Goal: Information Seeking & Learning: Find specific fact

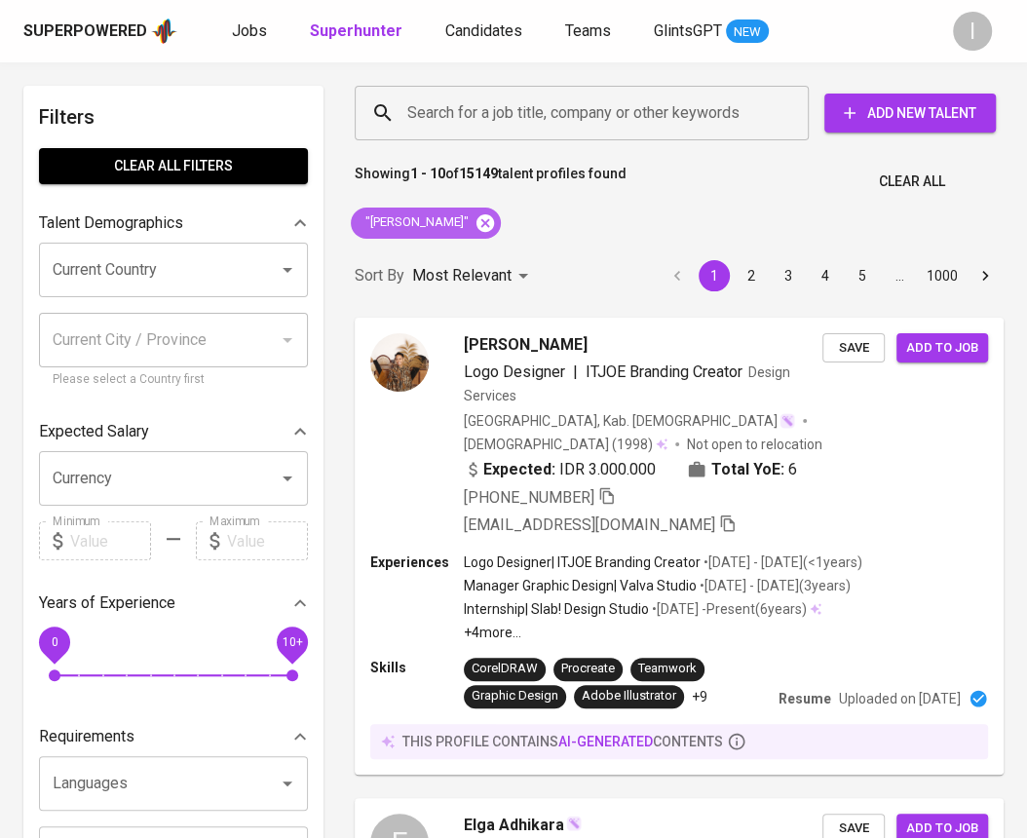
click at [494, 227] on icon at bounding box center [485, 222] width 18 height 18
click at [651, 116] on input "Search for a job title, company or other keywords" at bounding box center [586, 113] width 368 height 37
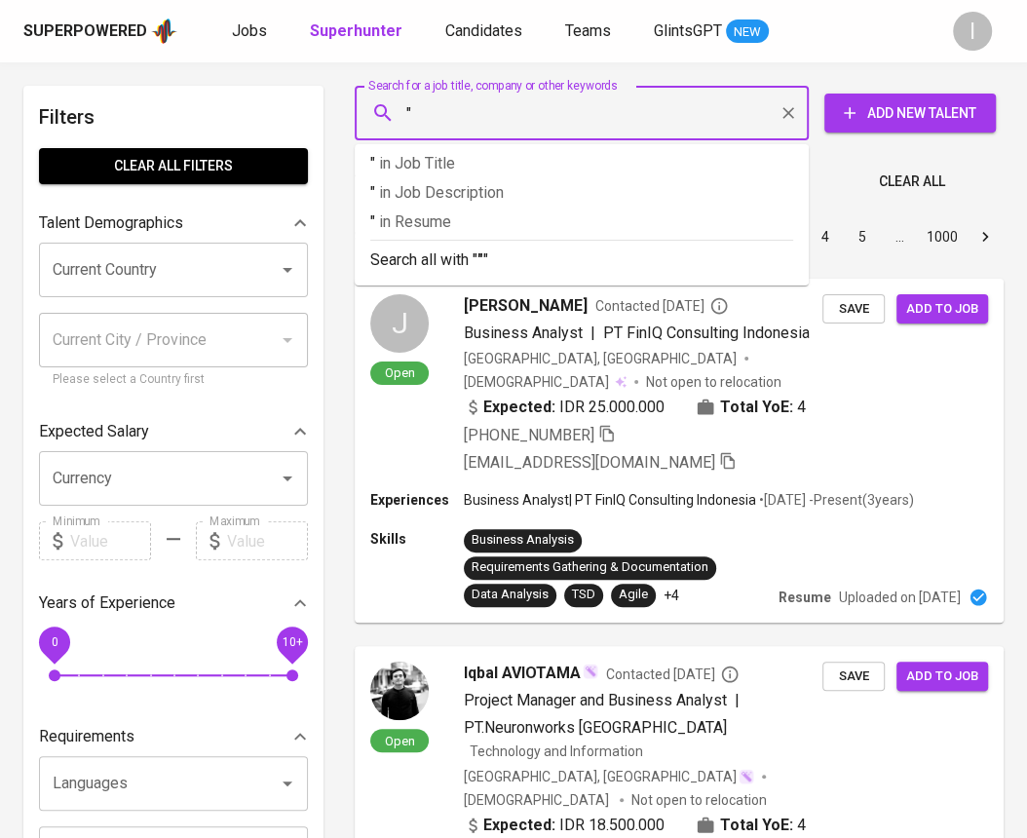
paste input "Bahagia Sejahtera Bersama"
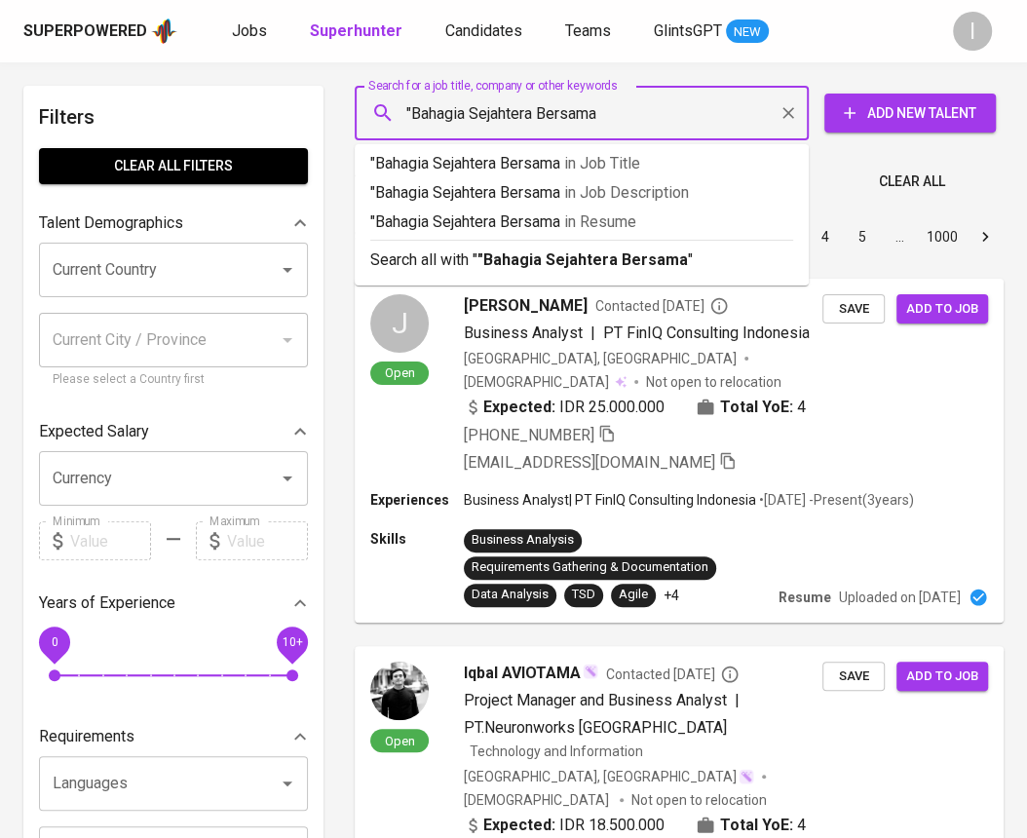
type input ""Bahagia Sejahtera Bersama""
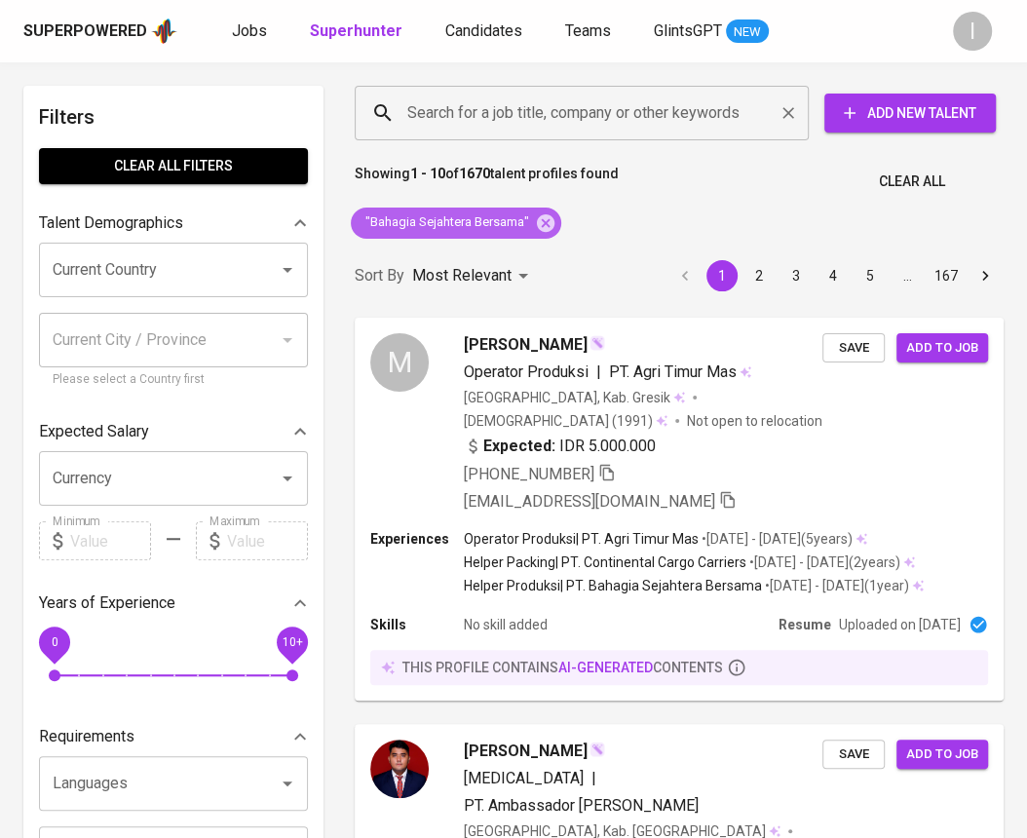
drag, startPoint x: 546, startPoint y: 222, endPoint x: 610, endPoint y: 110, distance: 129.2
click at [545, 223] on icon at bounding box center [545, 222] width 21 height 21
click at [617, 105] on input "Search for a job title, company or other keywords" at bounding box center [586, 113] width 368 height 37
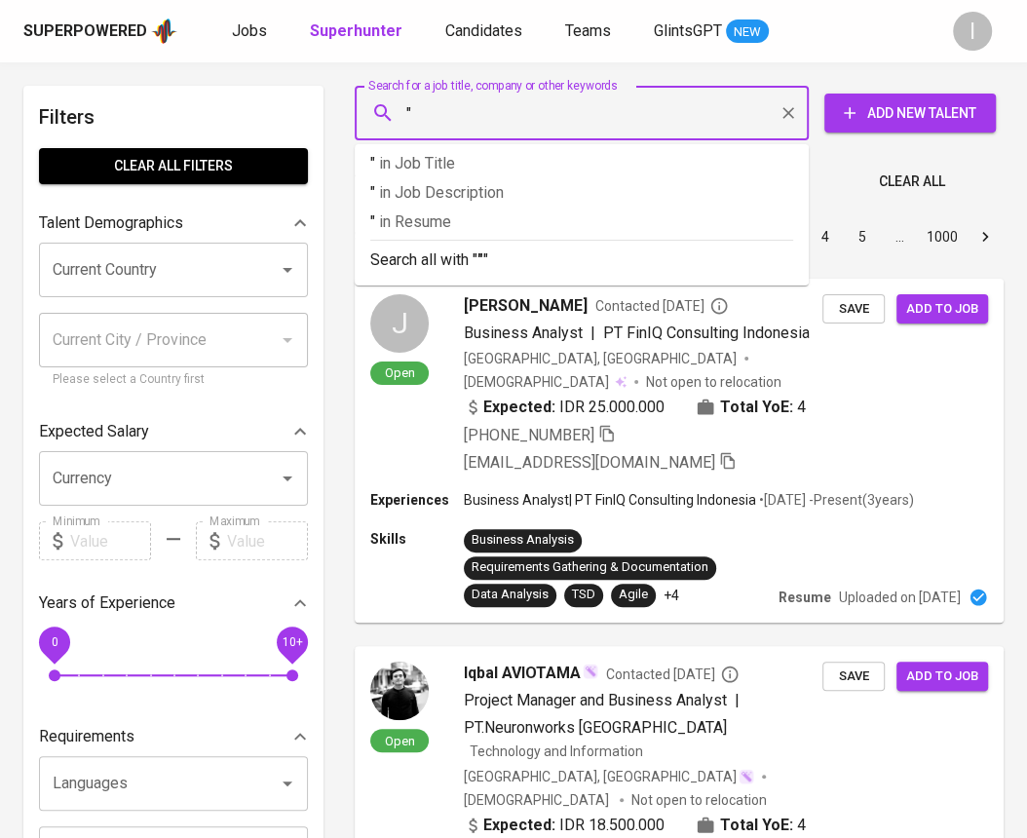
paste input "Adi yonadhan Irawan"
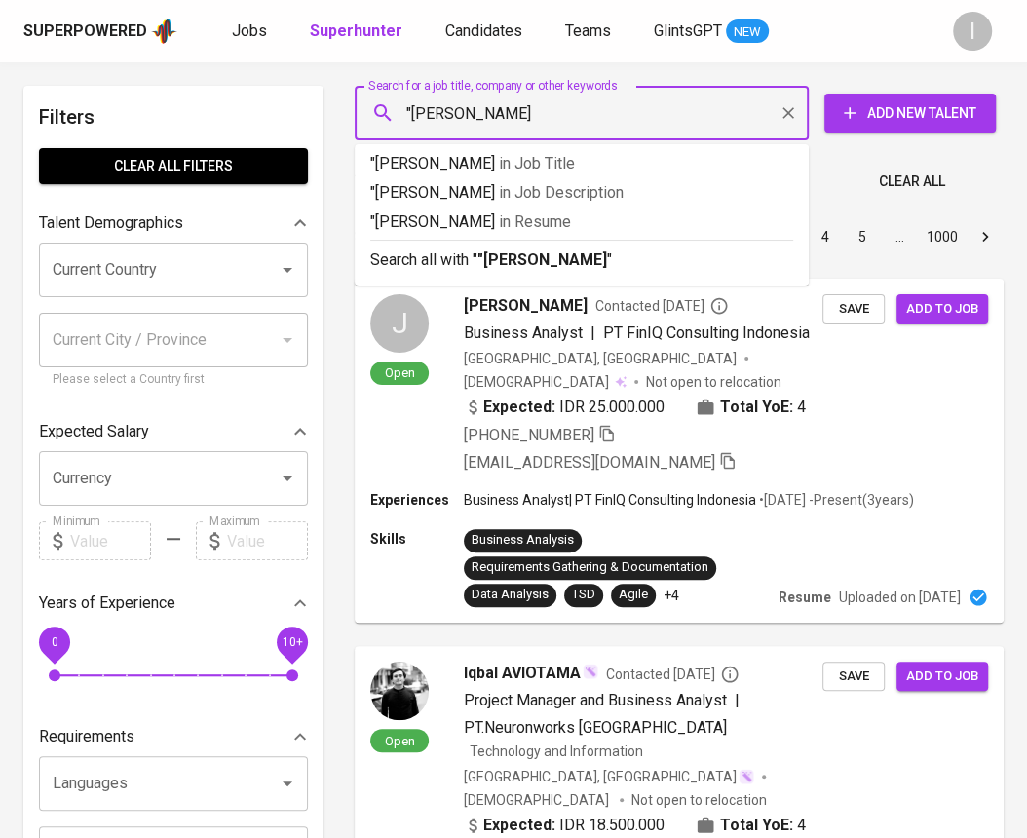
type input ""Adi yonadhan Irawan""
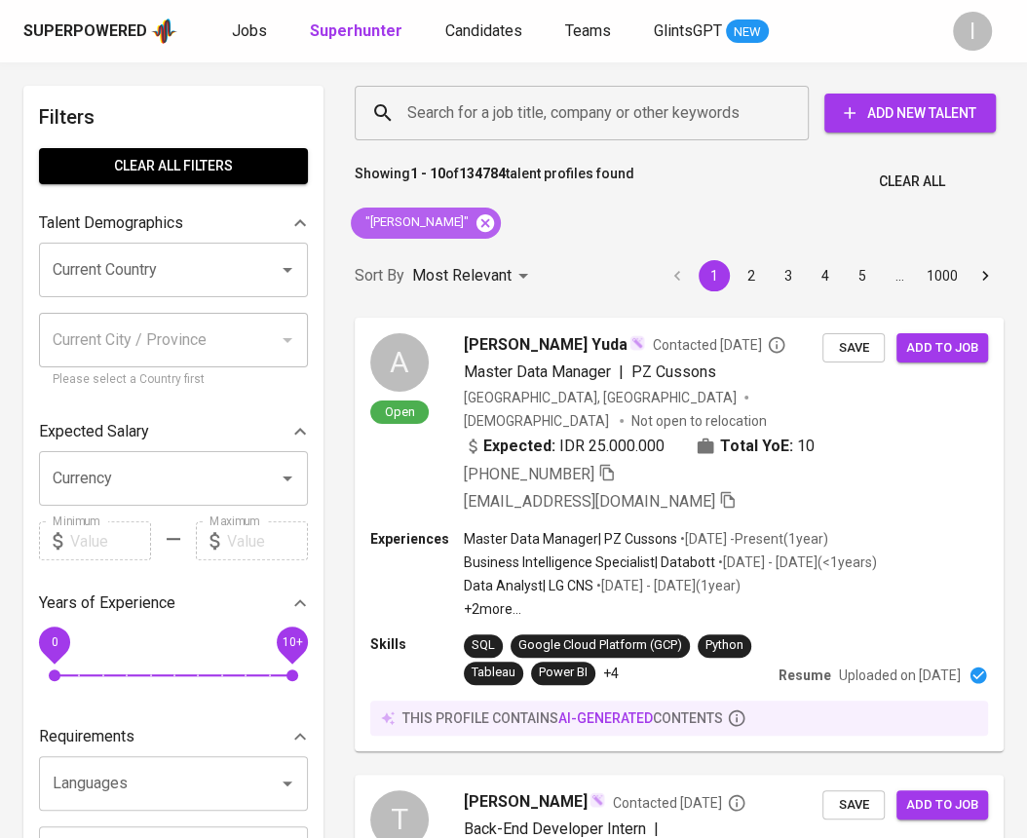
click at [494, 216] on icon at bounding box center [485, 222] width 18 height 18
click at [571, 123] on input "Search for a job title, company or other keywords" at bounding box center [586, 113] width 368 height 37
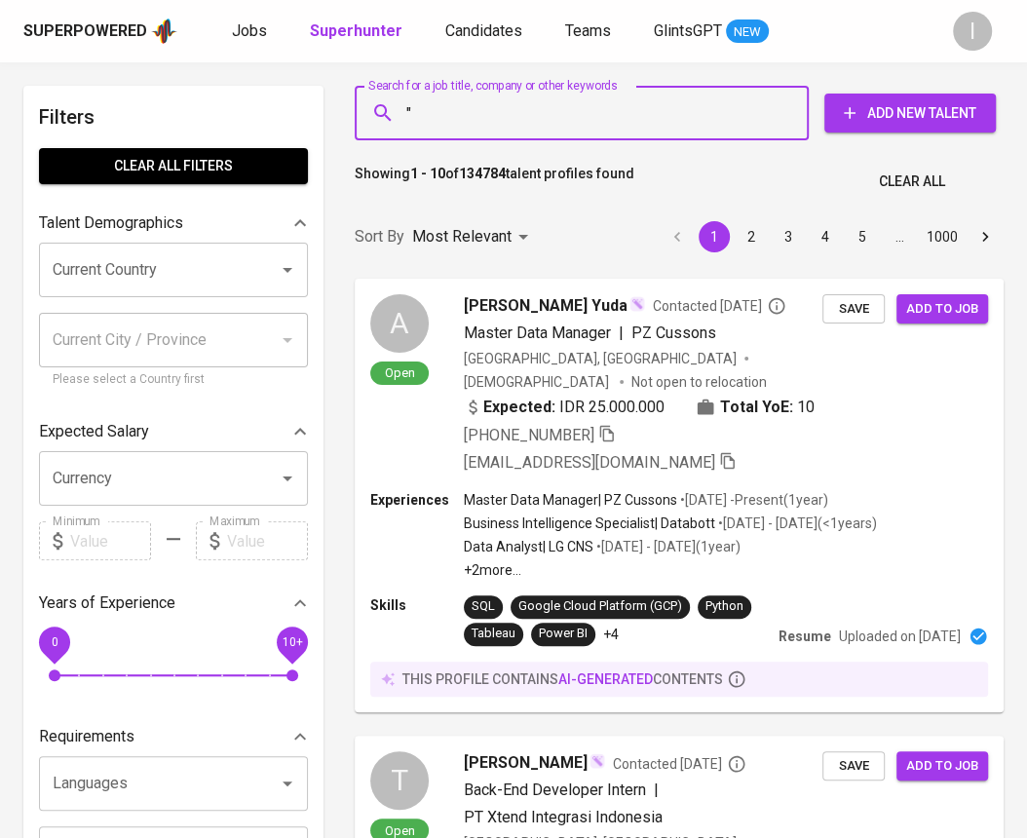
paste input "T.RAD INDONESIA"
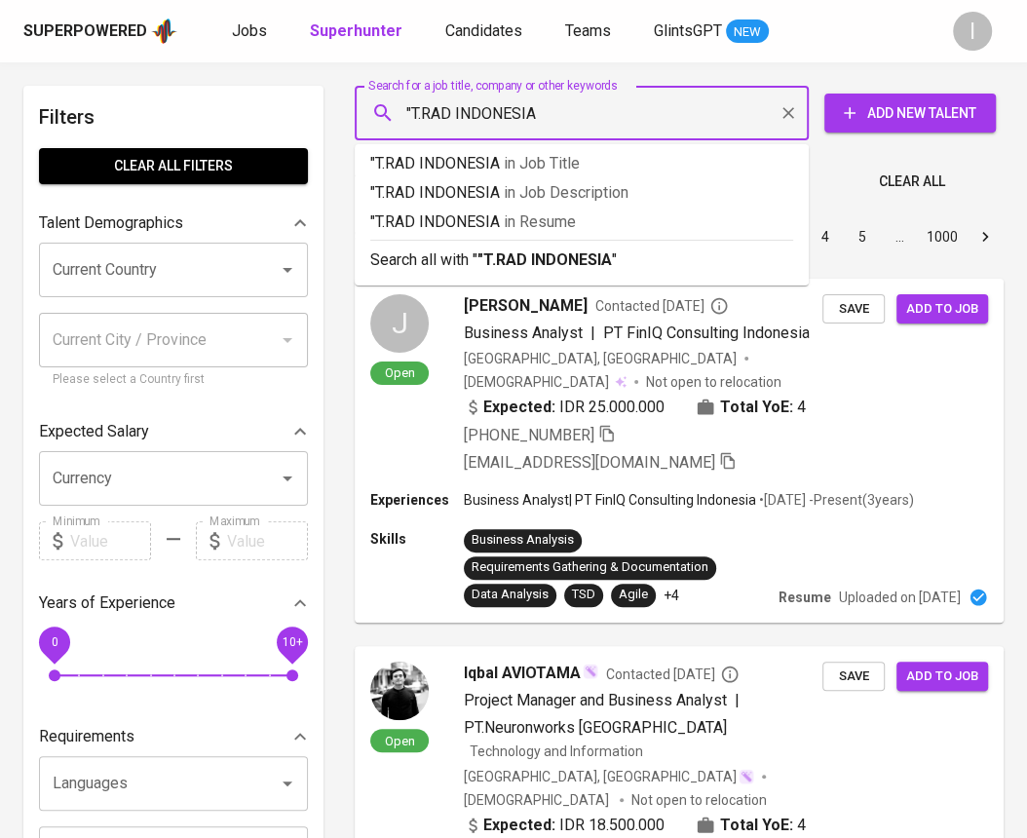
type input ""T.RAD INDONESIA""
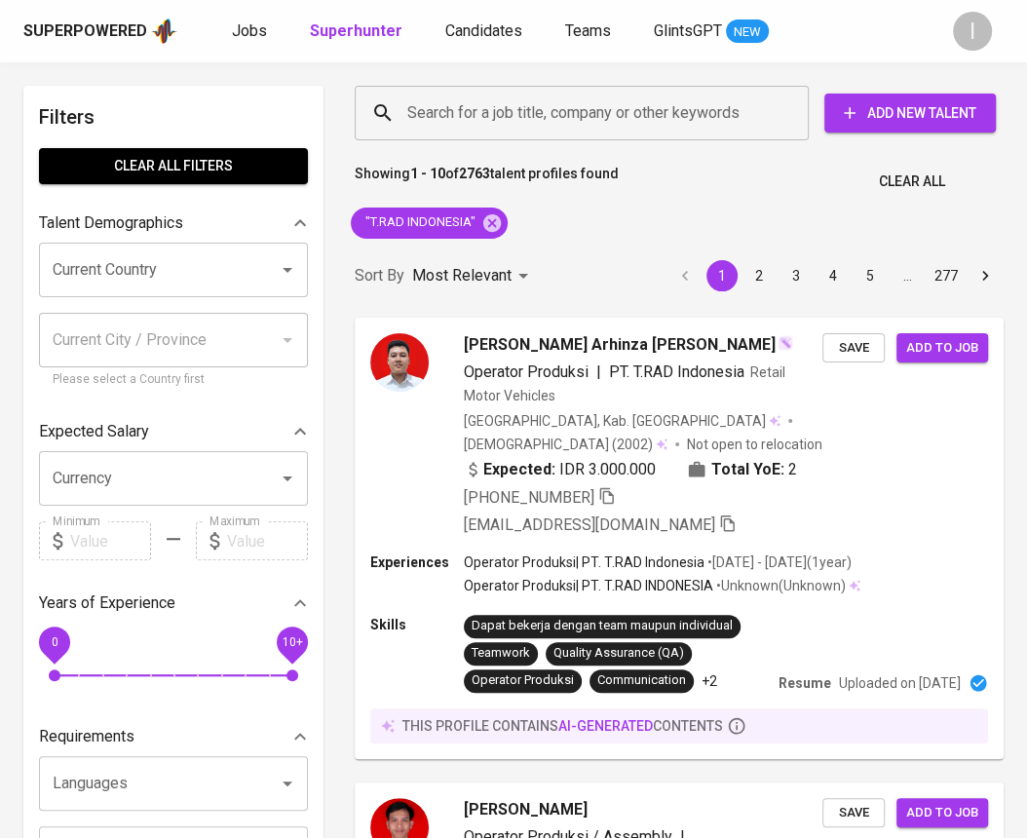
scroll to position [1812, 0]
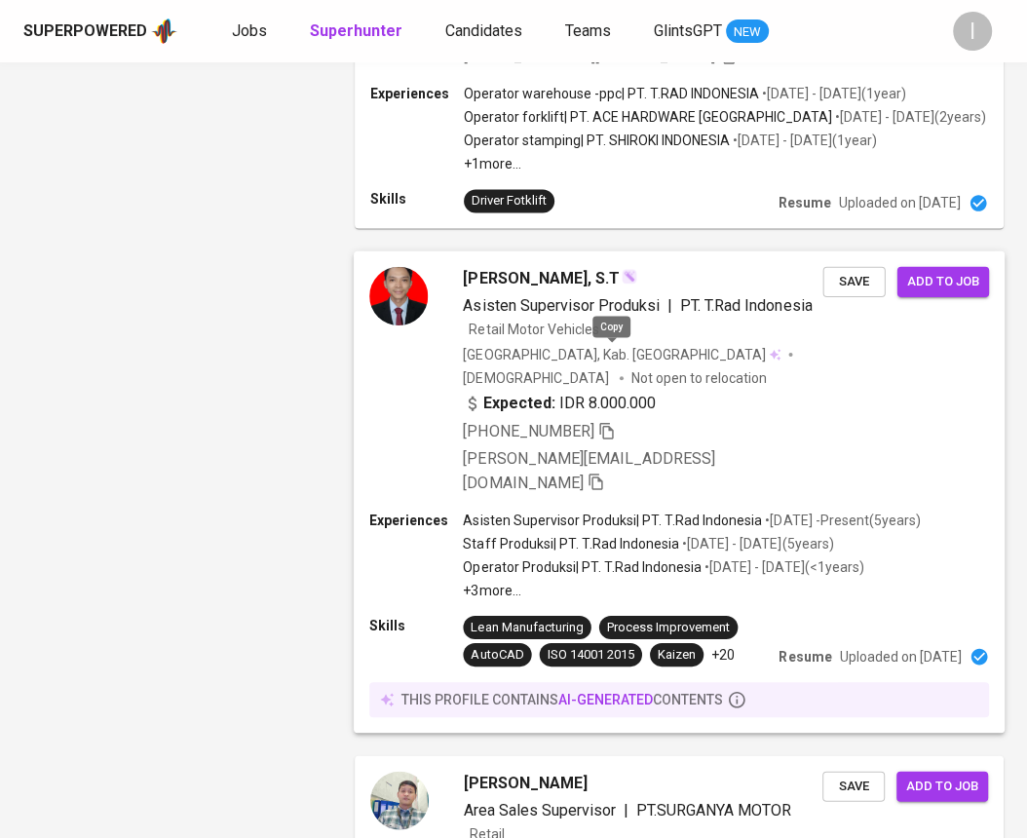
click at [611, 421] on icon "button" at bounding box center [607, 430] width 18 height 18
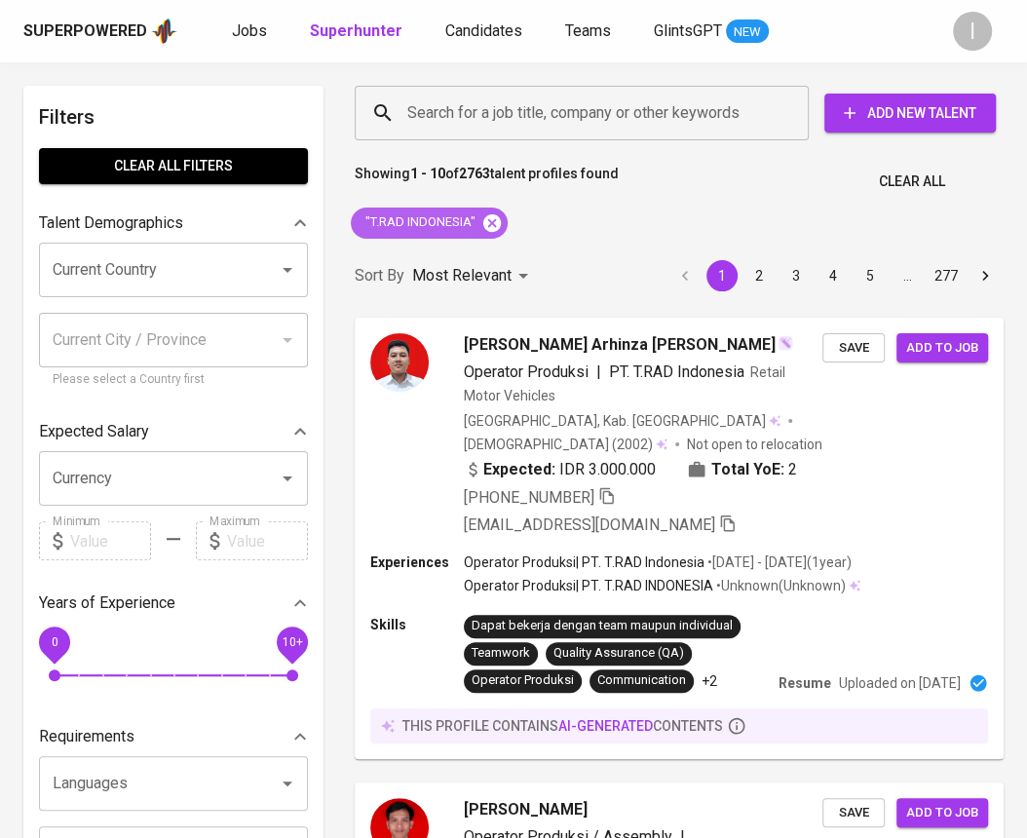
click at [491, 231] on icon at bounding box center [492, 222] width 18 height 18
click at [557, 125] on input "Search for a job title, company or other keywords" at bounding box center [586, 113] width 368 height 37
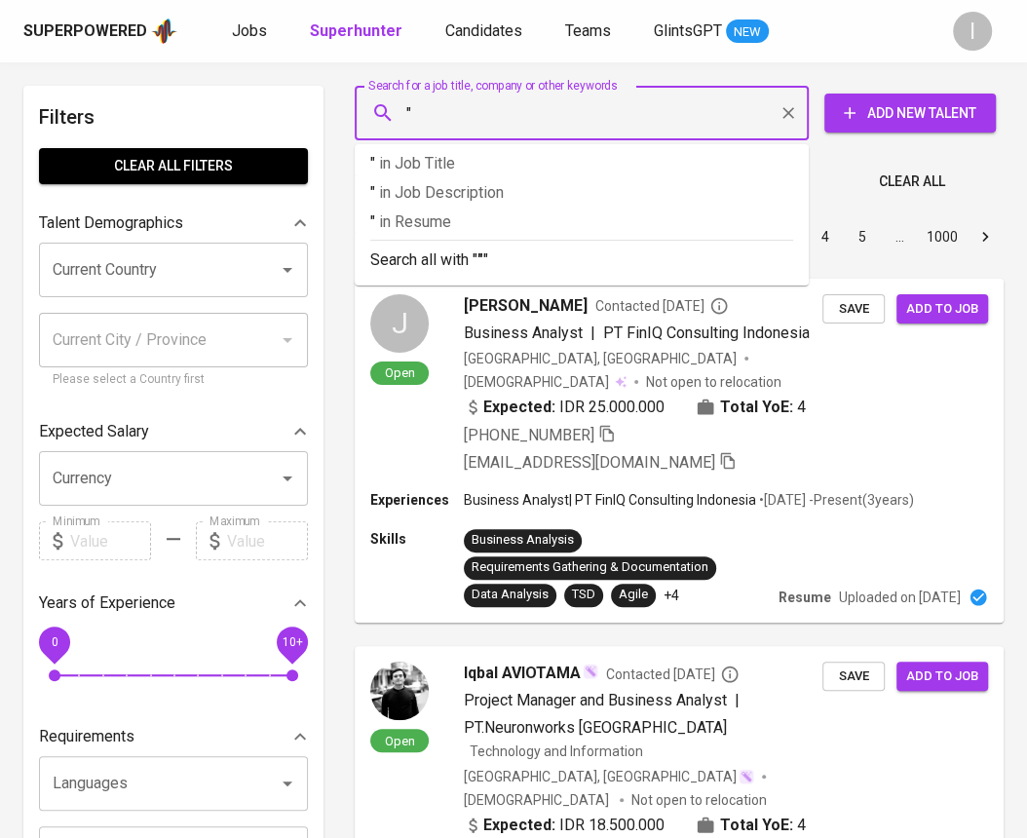
paste input "SURYA INDO MANDIRI"
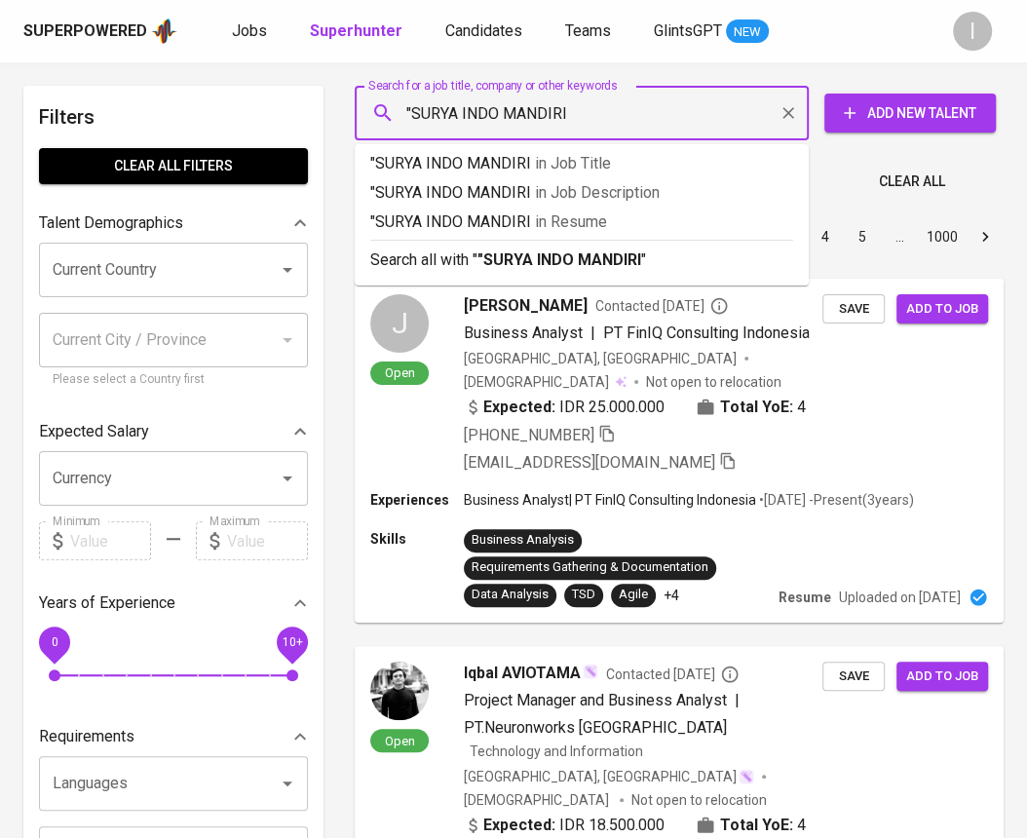
type input ""SURYA INDO MANDIRI""
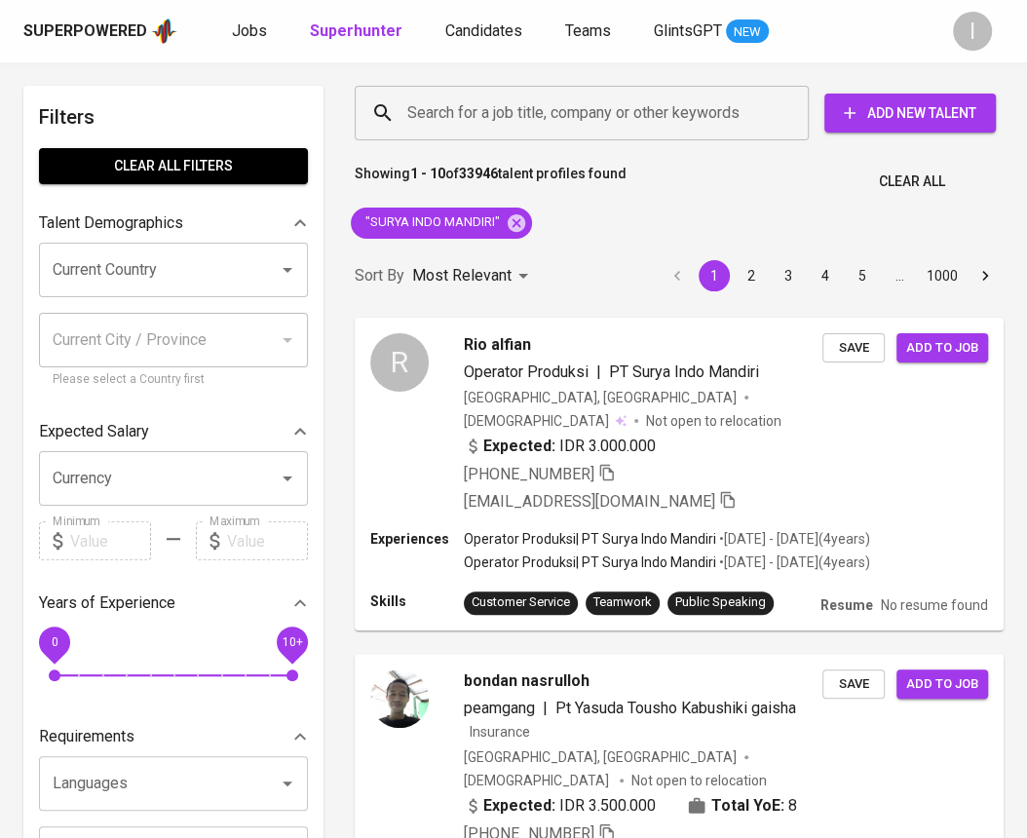
scroll to position [775, 0]
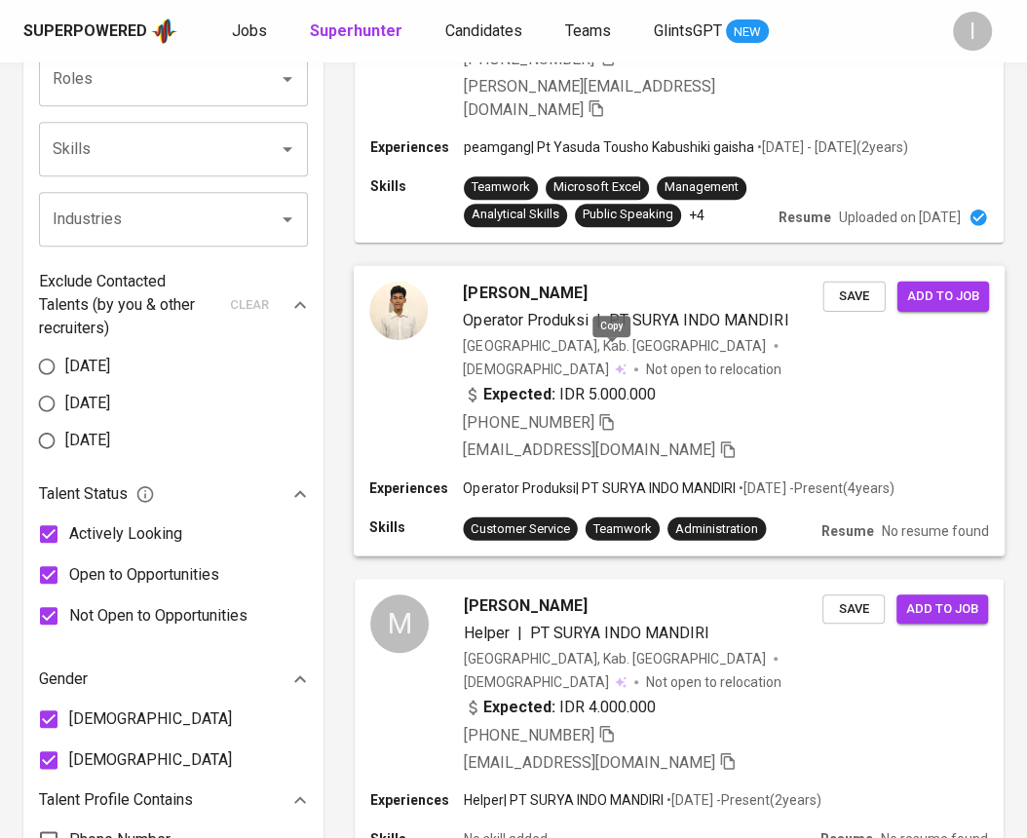
click at [615, 412] on icon "button" at bounding box center [607, 421] width 18 height 18
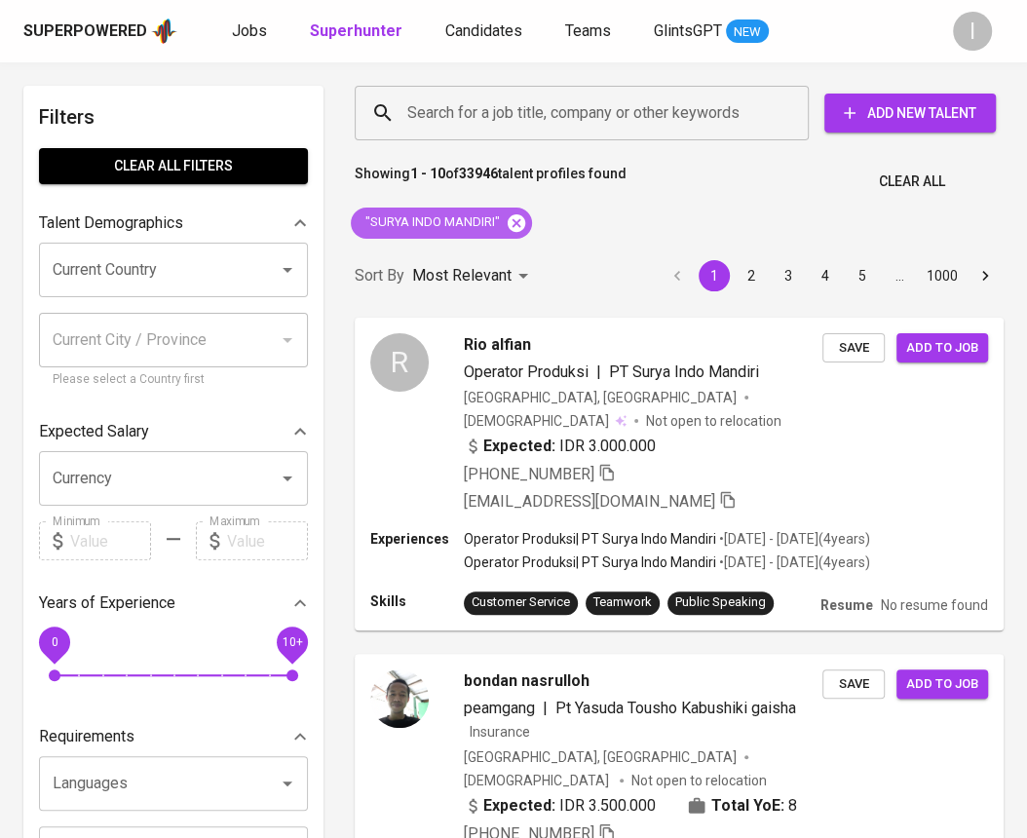
click at [512, 224] on icon at bounding box center [517, 222] width 18 height 18
click at [598, 128] on input "Search for a job title, company or other keywords" at bounding box center [586, 113] width 368 height 37
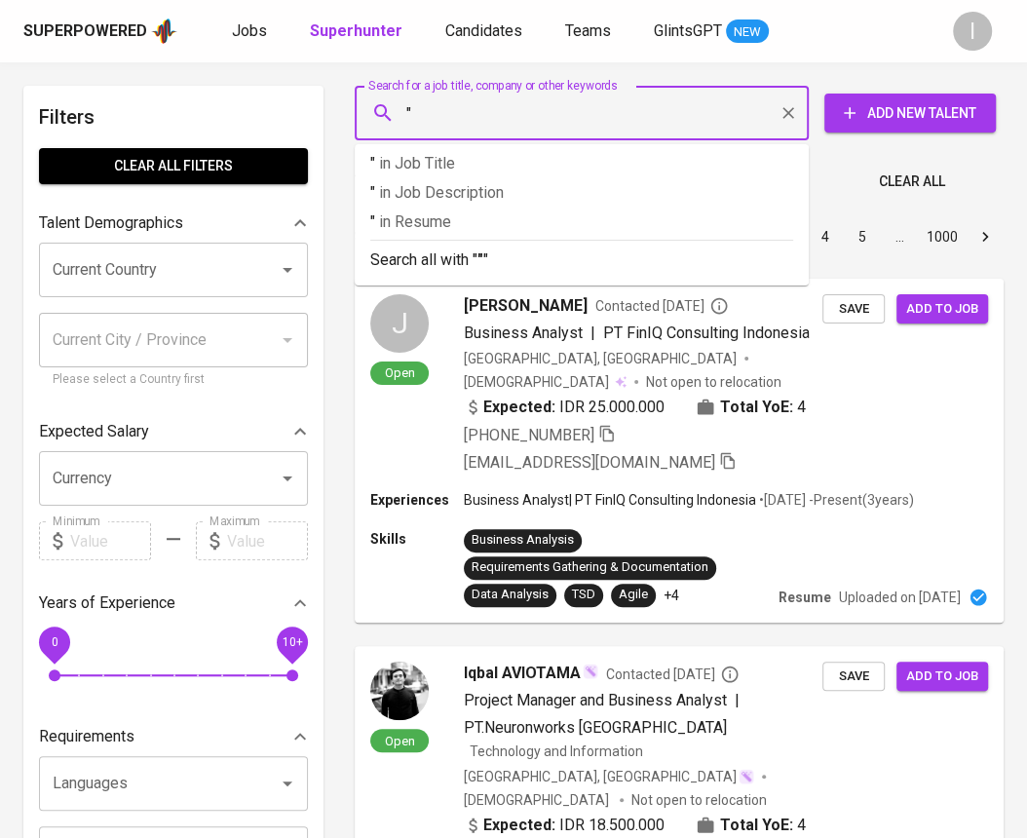
paste input "Magicsoft Technology [GEOGRAPHIC_DATA]"
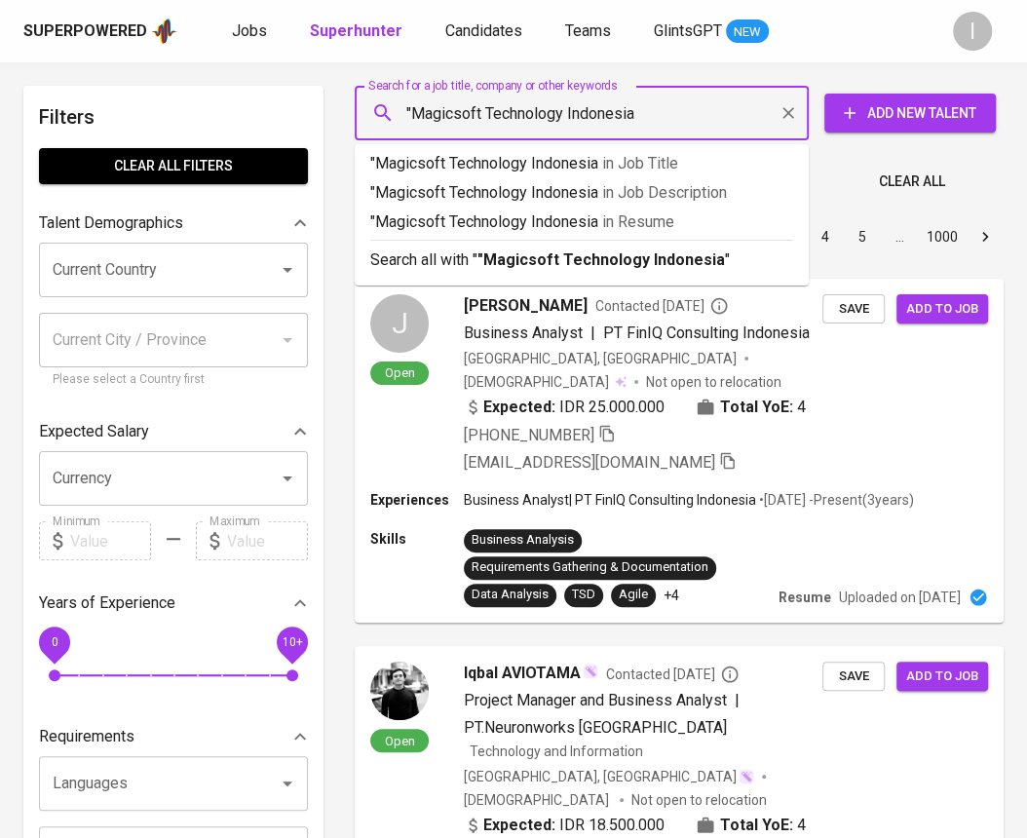
type input ""Magicsoft Technology Indonesia""
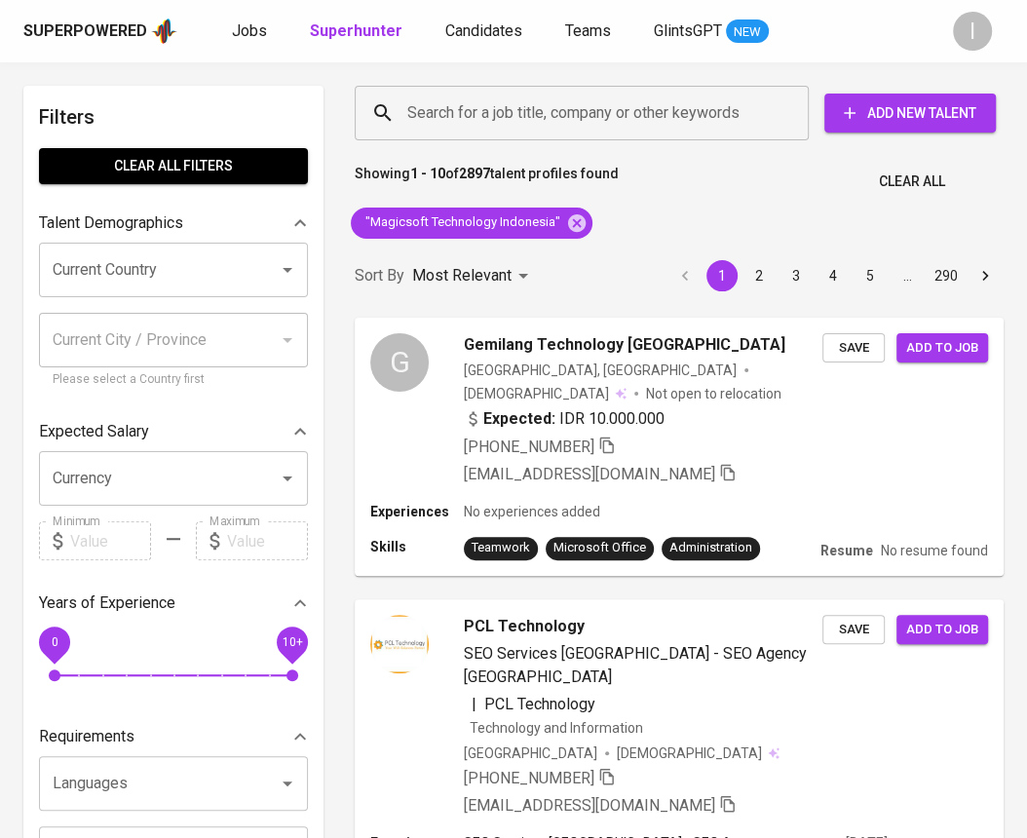
scroll to position [1094, 0]
